Goal: Task Accomplishment & Management: Complete application form

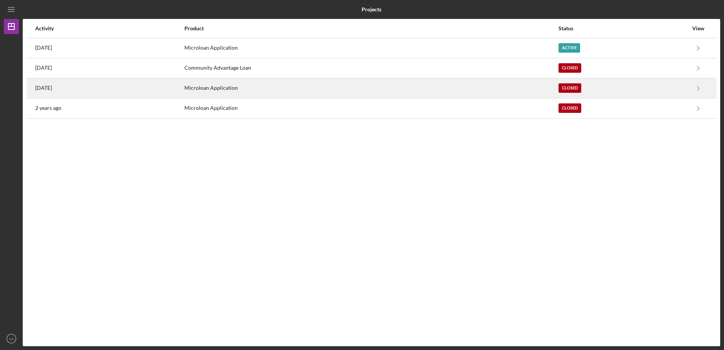
click at [298, 90] on div "Microloan Application" at bounding box center [371, 88] width 374 height 19
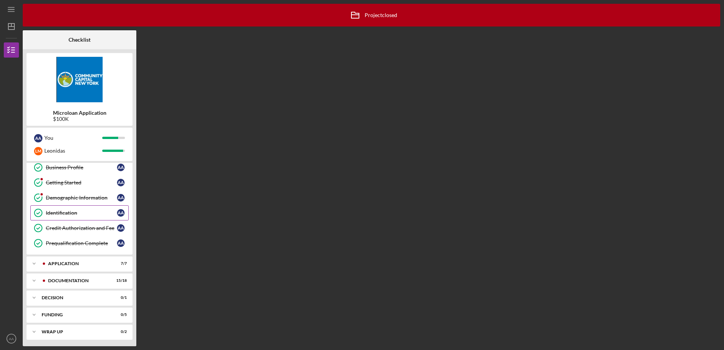
scroll to position [50, 0]
click at [78, 281] on div "Documentation" at bounding box center [85, 279] width 75 height 5
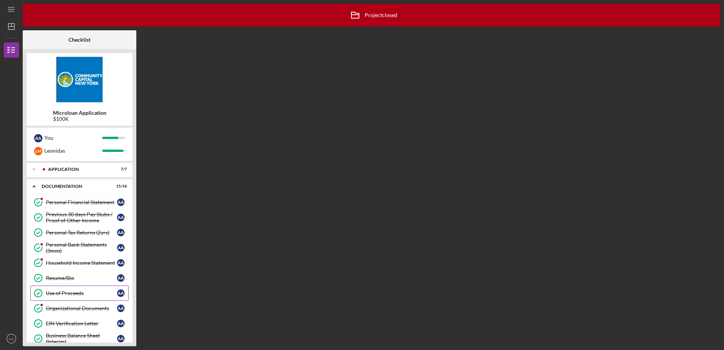
scroll to position [164, 0]
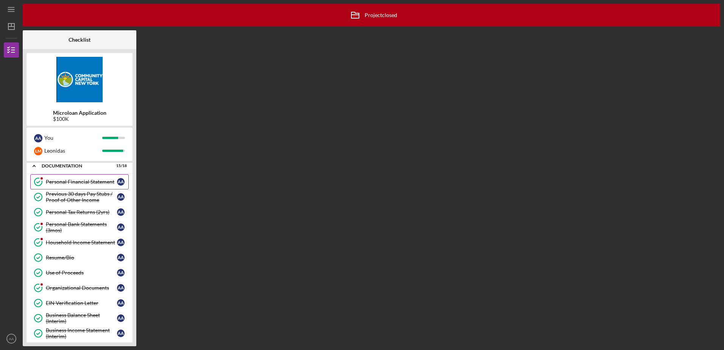
click at [78, 183] on div "Personal Financial Statement" at bounding box center [81, 182] width 71 height 6
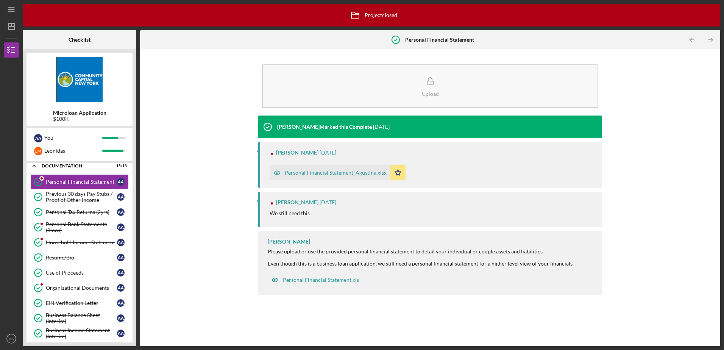
click at [343, 175] on div "Personal Financial Statement_Agustina.xlsx" at bounding box center [336, 173] width 102 height 6
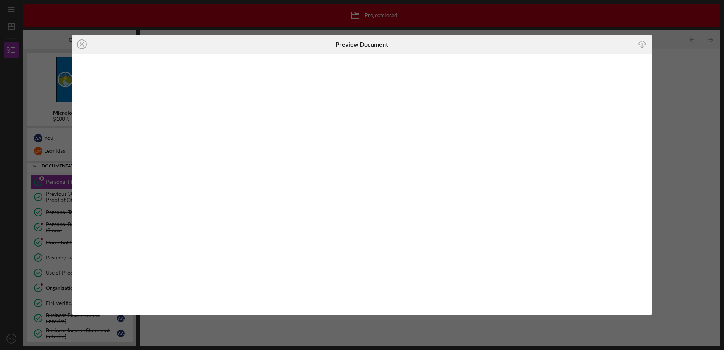
click at [643, 42] on icon "Icon/Download" at bounding box center [642, 44] width 17 height 17
click at [82, 46] on icon "Icon/Close" at bounding box center [81, 44] width 19 height 19
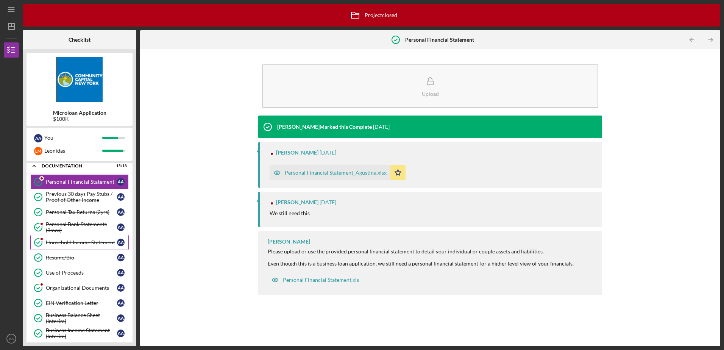
click at [100, 244] on div "Household Income Statement" at bounding box center [81, 242] width 71 height 6
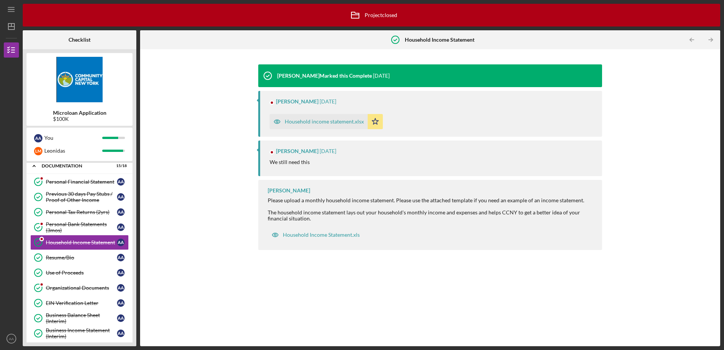
click at [320, 124] on div "Household income statement.xlsx" at bounding box center [324, 122] width 79 height 6
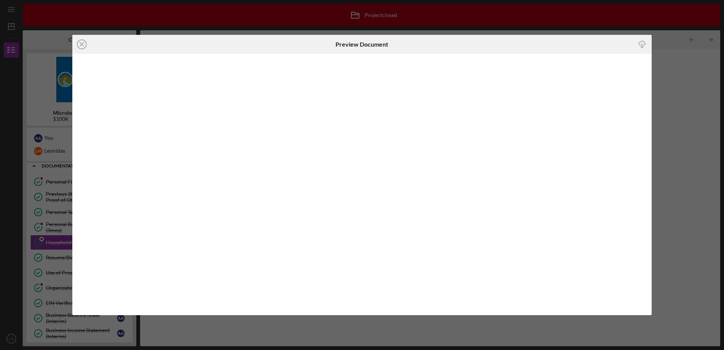
click at [642, 44] on line "button" at bounding box center [642, 46] width 0 height 4
click at [324, 328] on div "Icon/Close Preview Document Icon/Download" at bounding box center [362, 175] width 724 height 350
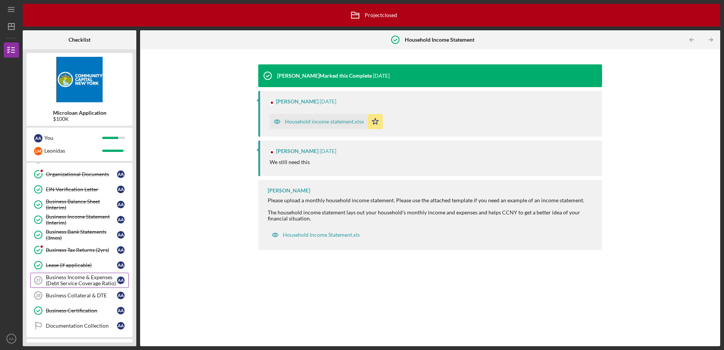
scroll to position [315, 0]
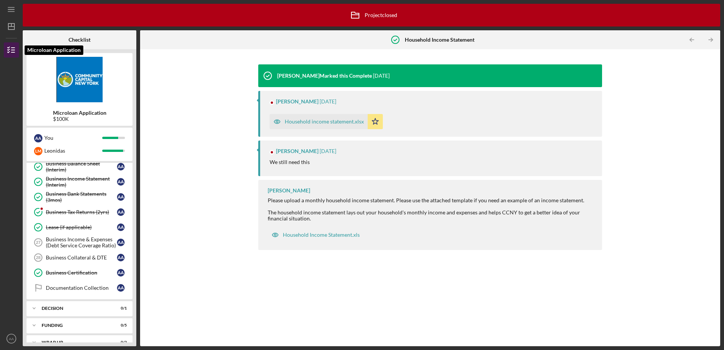
click at [16, 49] on icon "button" at bounding box center [11, 50] width 19 height 19
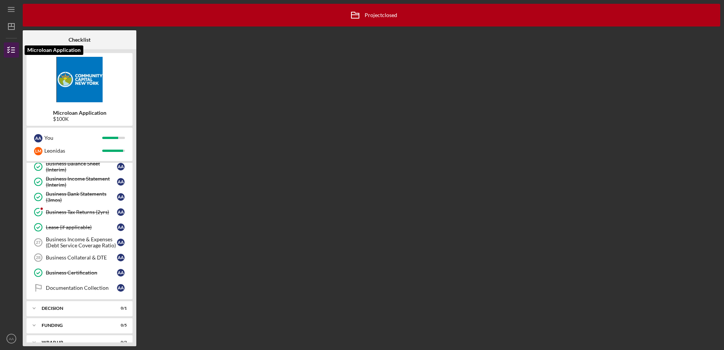
click at [10, 52] on icon "button" at bounding box center [11, 50] width 19 height 19
click at [17, 11] on icon "Icon/Menu" at bounding box center [11, 9] width 17 height 17
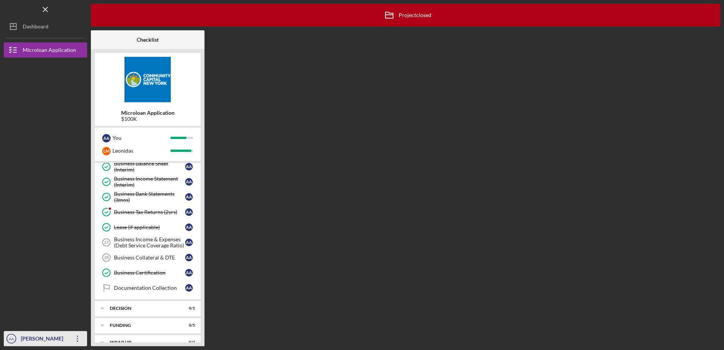
click at [31, 336] on div "[PERSON_NAME]" at bounding box center [43, 339] width 49 height 17
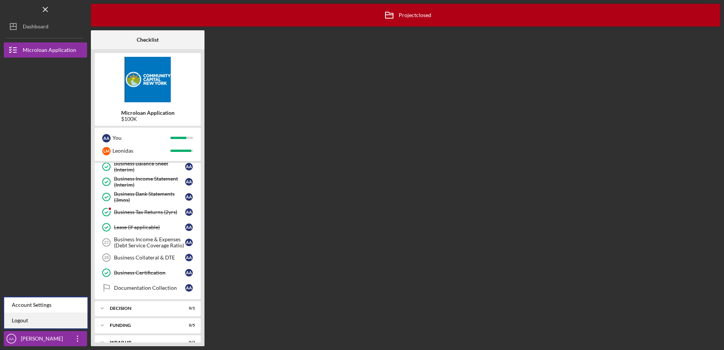
click at [52, 318] on link "Logout" at bounding box center [45, 321] width 83 height 16
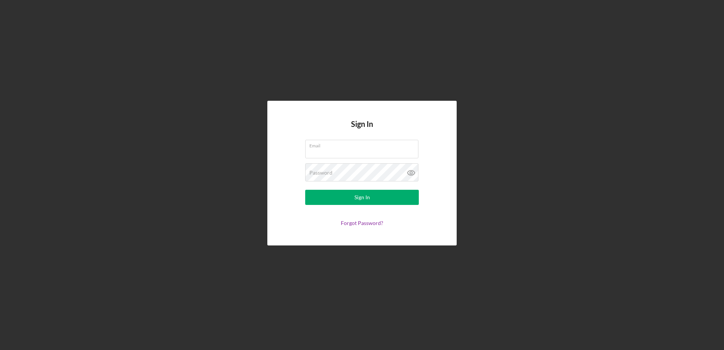
type input "[EMAIL_ADDRESS][DOMAIN_NAME]"
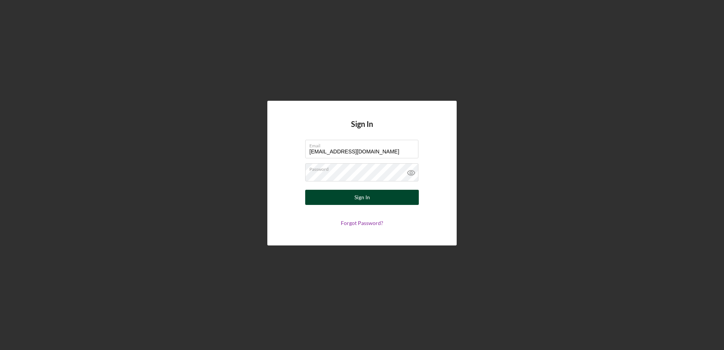
click at [353, 198] on button "Sign In" at bounding box center [362, 197] width 114 height 15
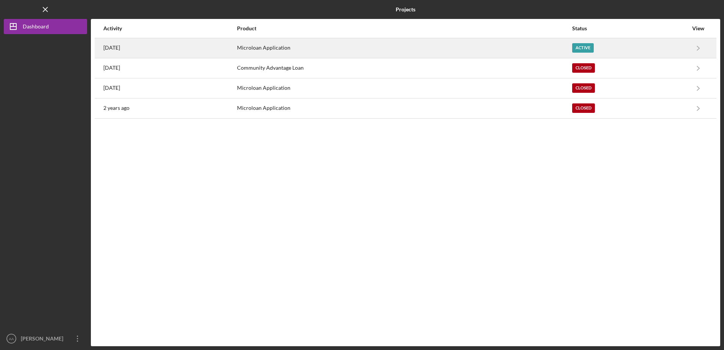
click at [592, 51] on div "Active" at bounding box center [583, 47] width 22 height 9
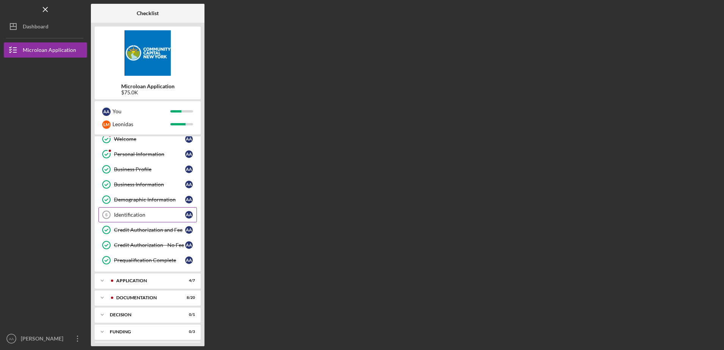
scroll to position [39, 0]
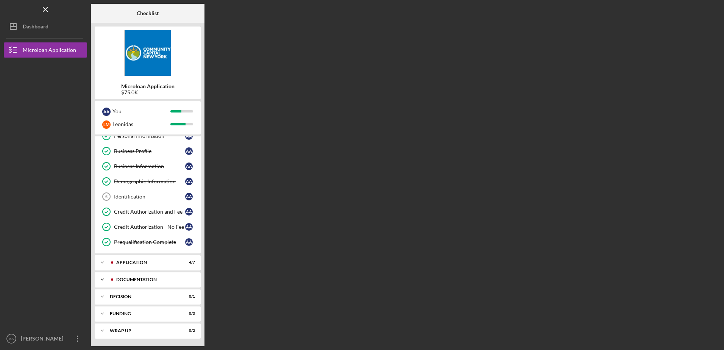
click at [162, 281] on div "Documentation" at bounding box center [153, 279] width 75 height 5
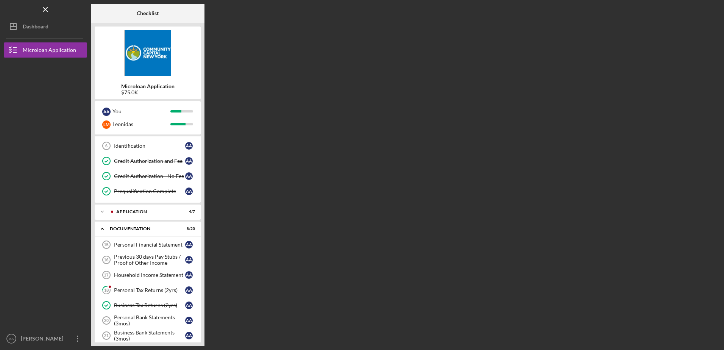
scroll to position [190, 0]
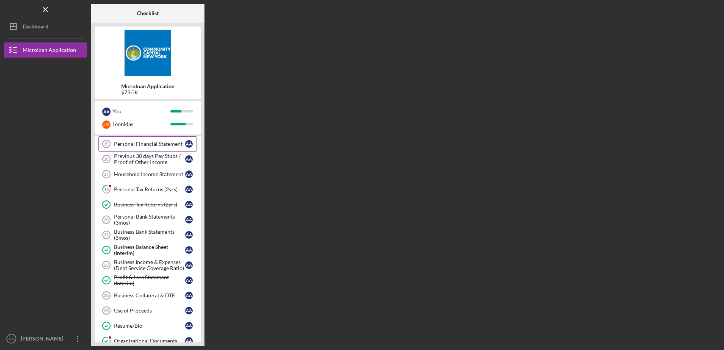
click at [165, 137] on link "Personal Financial Statement 15 Personal Financial Statement A A" at bounding box center [147, 143] width 98 height 15
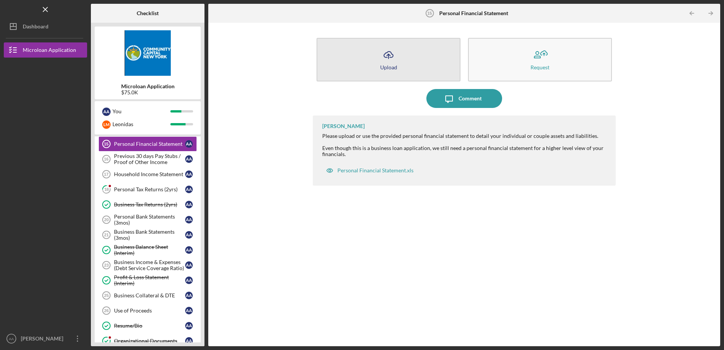
click at [397, 61] on icon "Icon/Upload" at bounding box center [388, 54] width 19 height 19
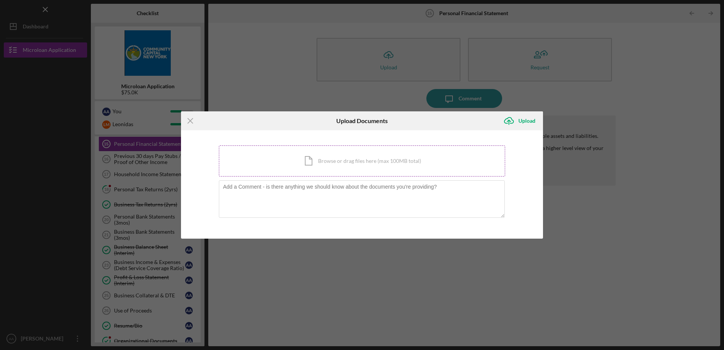
click at [345, 163] on div "Icon/Document Browse or drag files here (max 100MB total) Tap to choose files o…" at bounding box center [362, 160] width 286 height 31
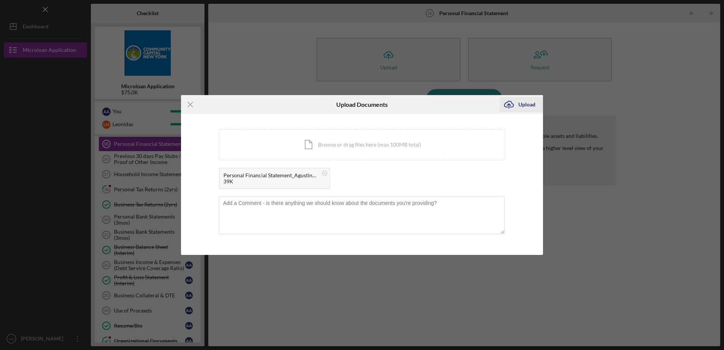
click at [525, 109] on div "Upload" at bounding box center [527, 104] width 17 height 15
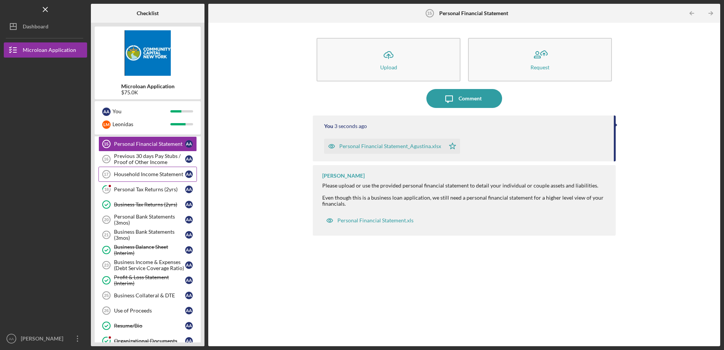
click at [153, 176] on div "Household Income Statement" at bounding box center [149, 174] width 71 height 6
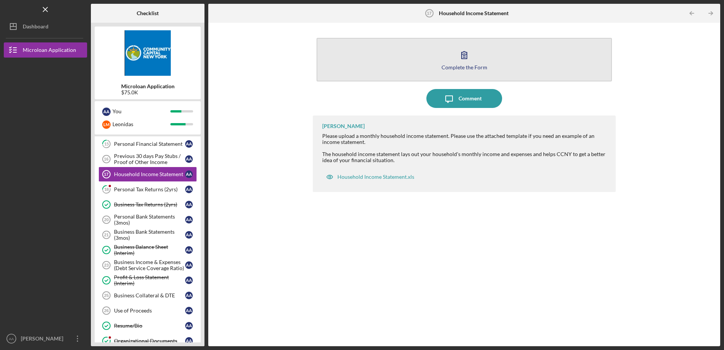
click at [496, 67] on button "Complete the Form Form" at bounding box center [464, 60] width 295 height 44
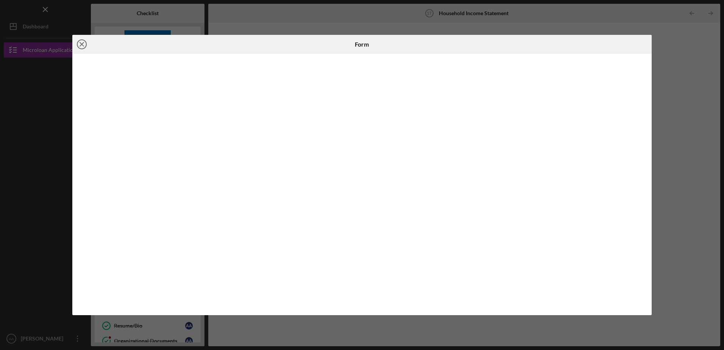
click at [83, 45] on icon "Icon/Close" at bounding box center [81, 44] width 19 height 19
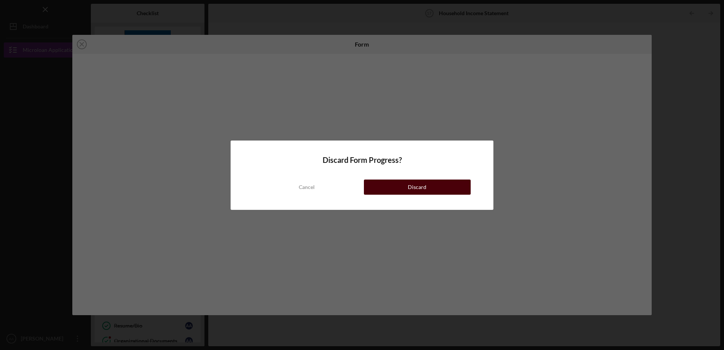
click at [391, 188] on button "Discard" at bounding box center [417, 187] width 107 height 15
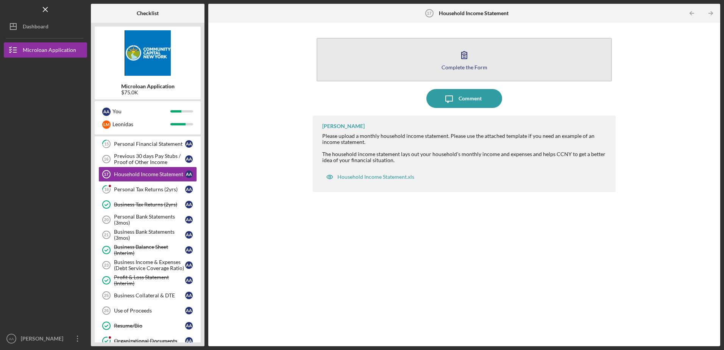
click at [477, 65] on div "Complete the Form" at bounding box center [465, 67] width 46 height 6
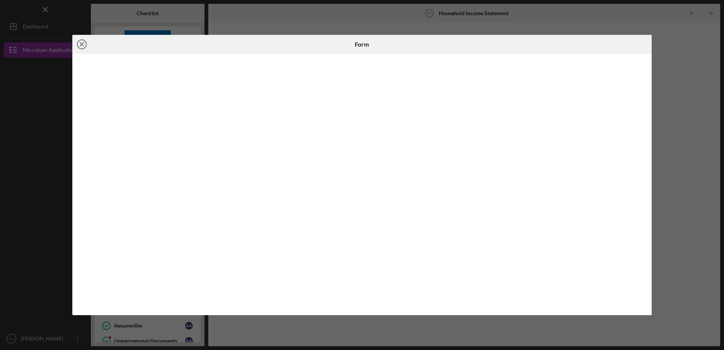
click at [85, 41] on circle at bounding box center [81, 44] width 9 height 9
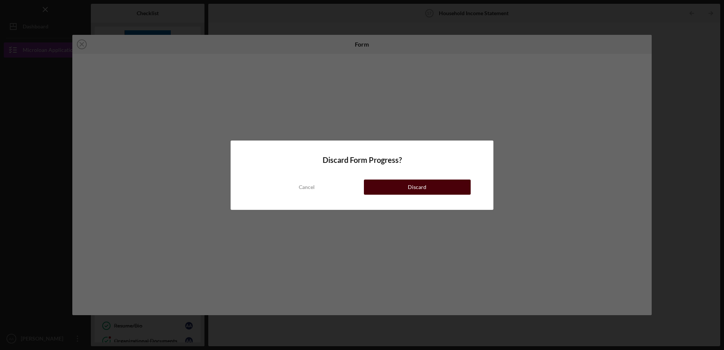
click at [393, 189] on button "Discard" at bounding box center [417, 187] width 107 height 15
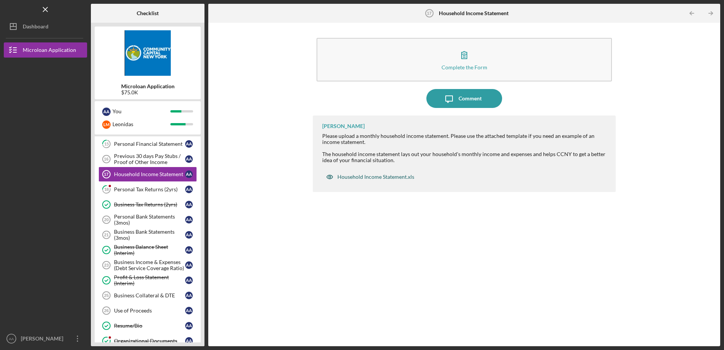
click at [395, 177] on div "Household Income Statement.xls" at bounding box center [376, 177] width 77 height 6
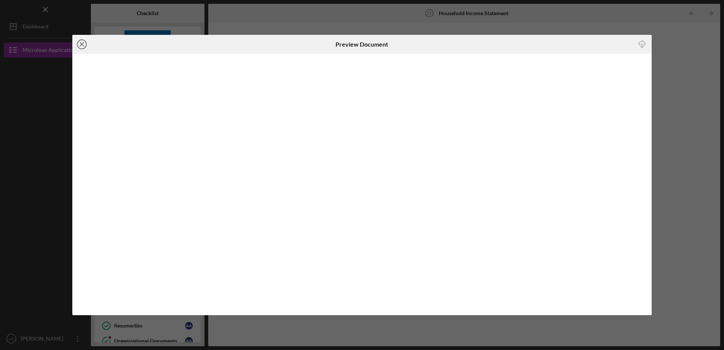
click at [84, 42] on line at bounding box center [82, 44] width 4 height 4
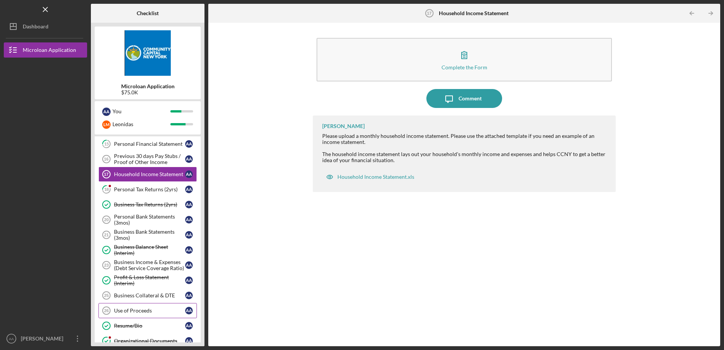
click at [120, 310] on div "Use of Proceeds" at bounding box center [149, 311] width 71 height 6
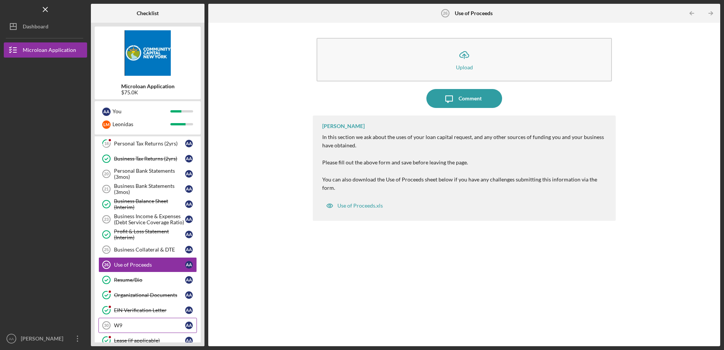
scroll to position [232, 0]
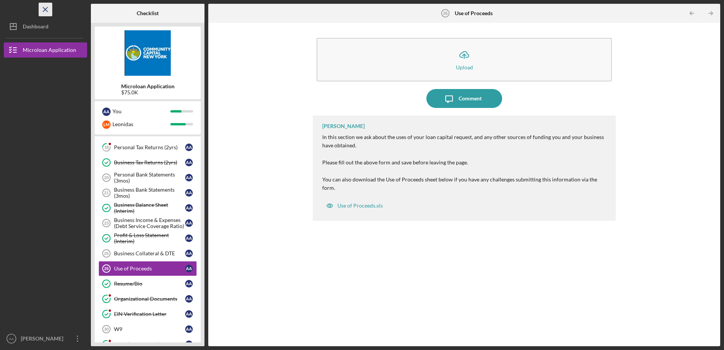
click at [49, 8] on icon "Icon/Menu Close" at bounding box center [45, 9] width 17 height 17
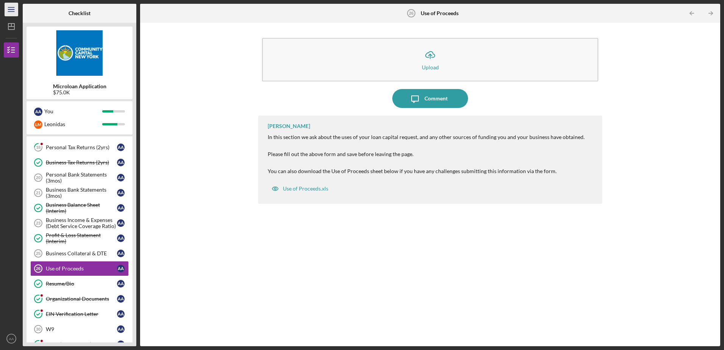
click at [15, 9] on icon "Icon/Menu" at bounding box center [11, 9] width 17 height 17
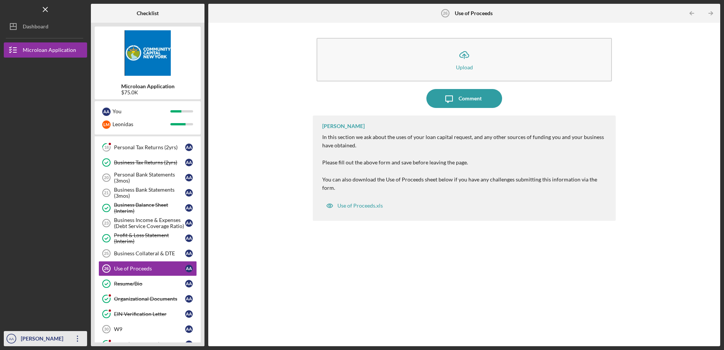
click at [50, 340] on div "[PERSON_NAME]" at bounding box center [43, 339] width 49 height 17
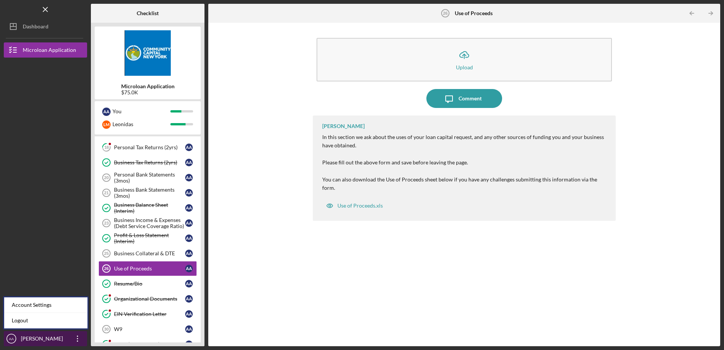
click at [75, 338] on icon "Icon/Overflow" at bounding box center [77, 338] width 19 height 19
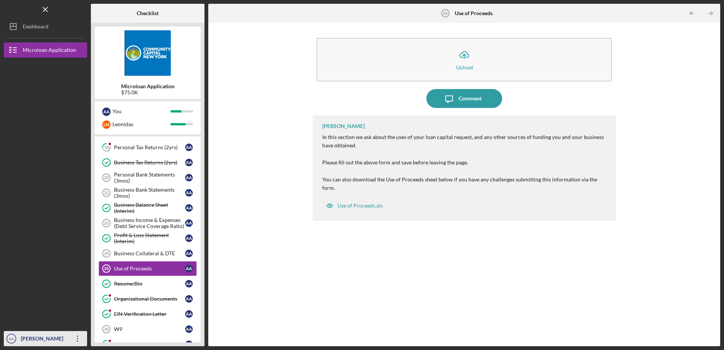
click at [79, 340] on icon "Icon/Overflow" at bounding box center [77, 338] width 19 height 19
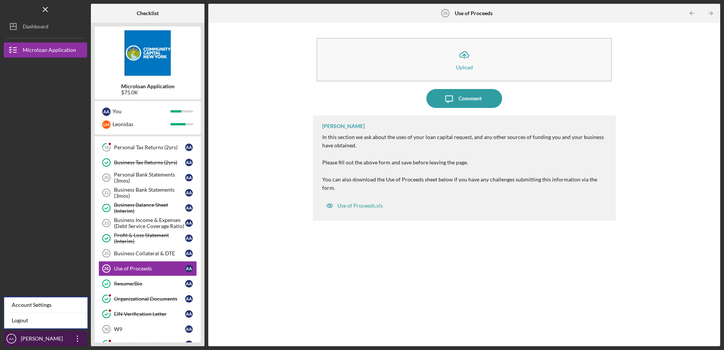
click at [79, 340] on icon "Icon/Overflow" at bounding box center [77, 338] width 19 height 19
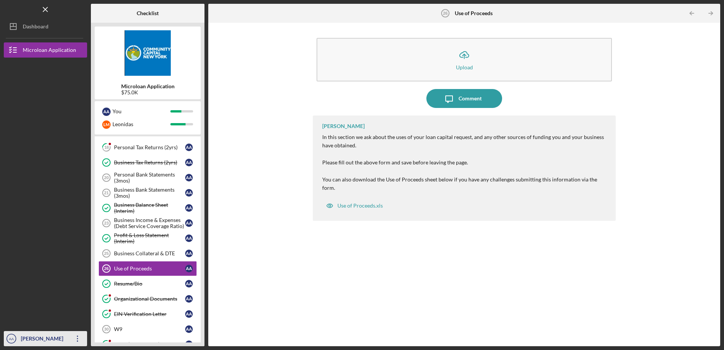
click at [79, 340] on icon "Icon/Overflow" at bounding box center [77, 338] width 19 height 19
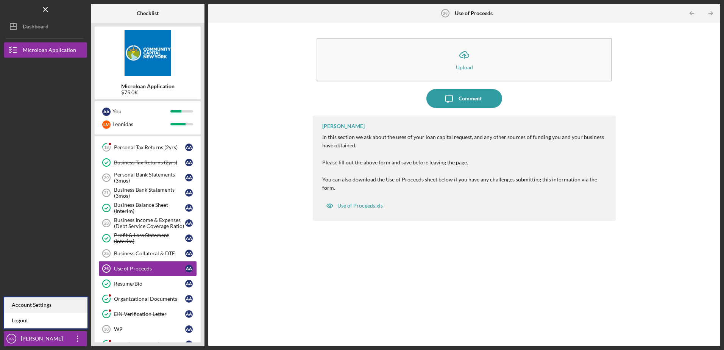
click at [73, 310] on div "Account Settings" at bounding box center [45, 305] width 83 height 16
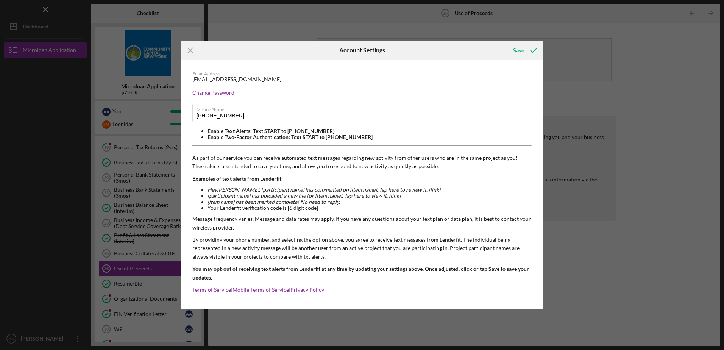
click at [78, 338] on div "Icon/Menu Close Account Settings Save Email Address [EMAIL_ADDRESS][DOMAIN_NAME…" at bounding box center [362, 175] width 724 height 350
click at [189, 49] on line at bounding box center [190, 50] width 5 height 5
